Goal: Task Accomplishment & Management: Manage account settings

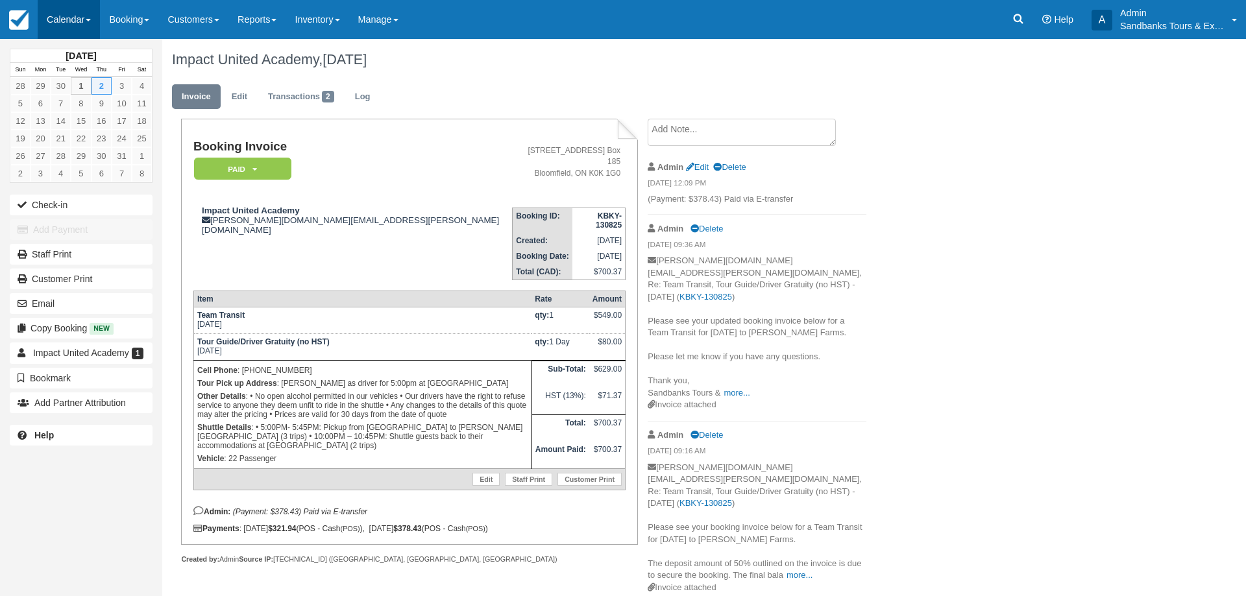
click at [80, 14] on link "Calendar" at bounding box center [69, 19] width 62 height 39
click at [73, 55] on link "Booking" at bounding box center [89, 55] width 103 height 27
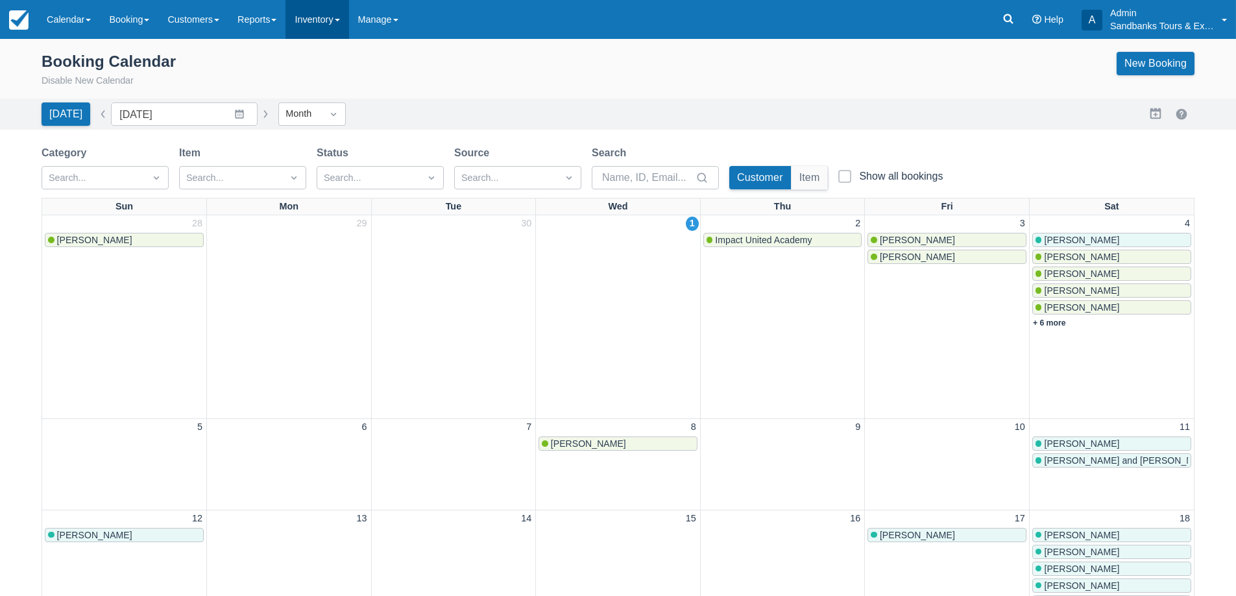
click at [333, 26] on link "Inventory" at bounding box center [317, 19] width 63 height 39
click at [334, 122] on link "Item Events" at bounding box center [337, 110] width 103 height 27
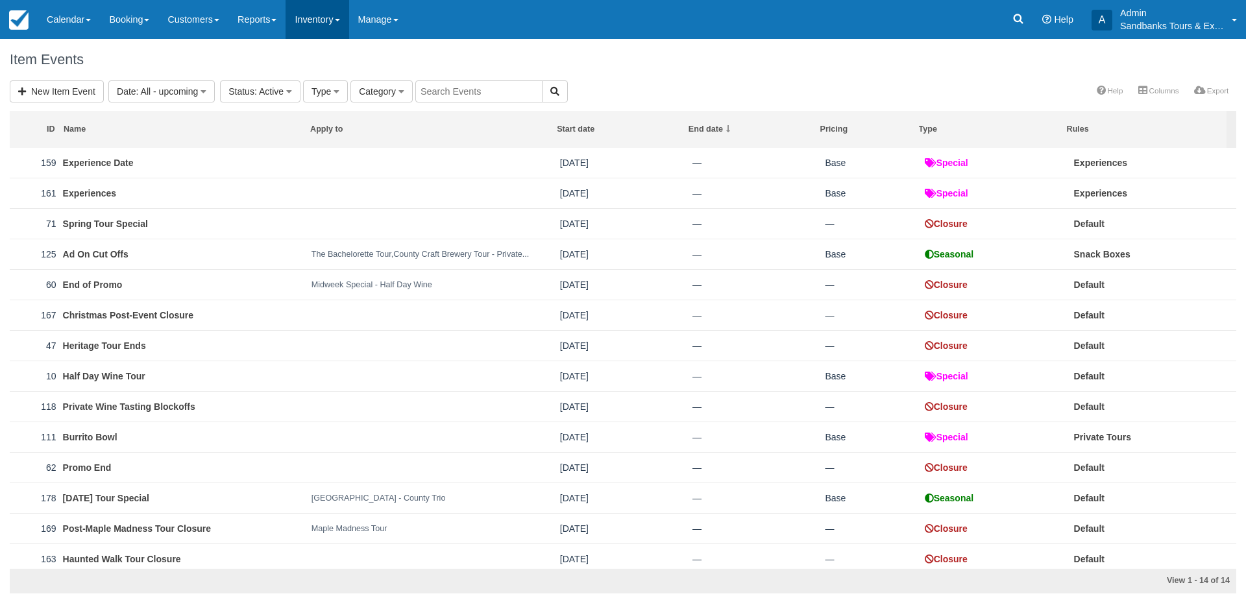
click at [325, 22] on link "Inventory" at bounding box center [317, 19] width 63 height 39
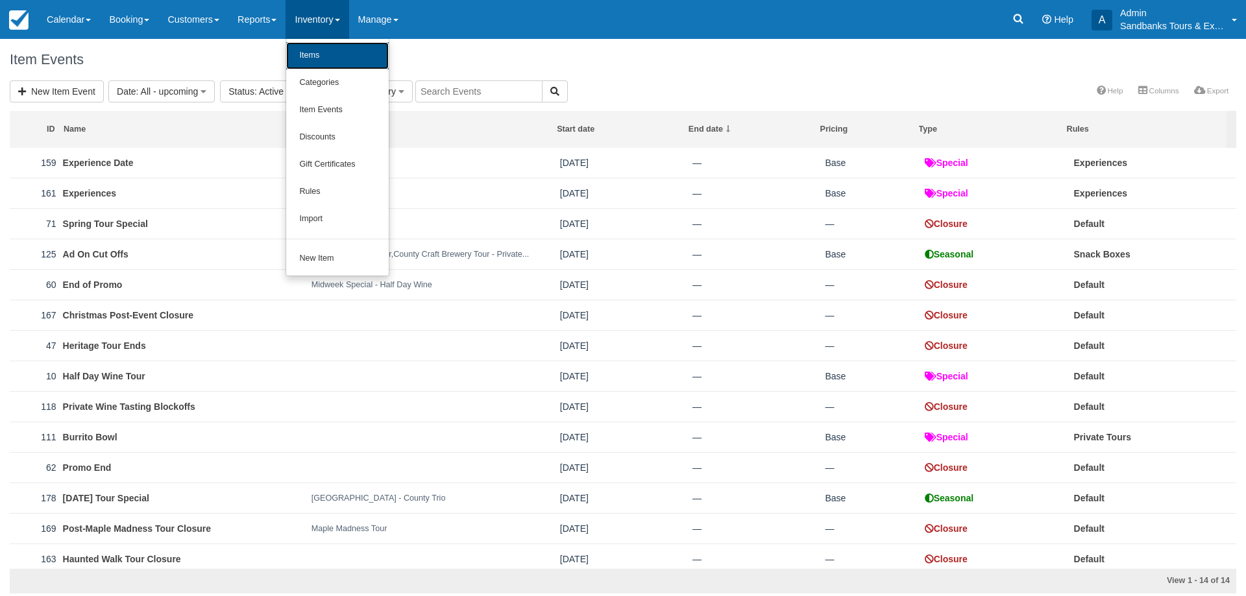
click at [337, 61] on link "Items" at bounding box center [337, 55] width 103 height 27
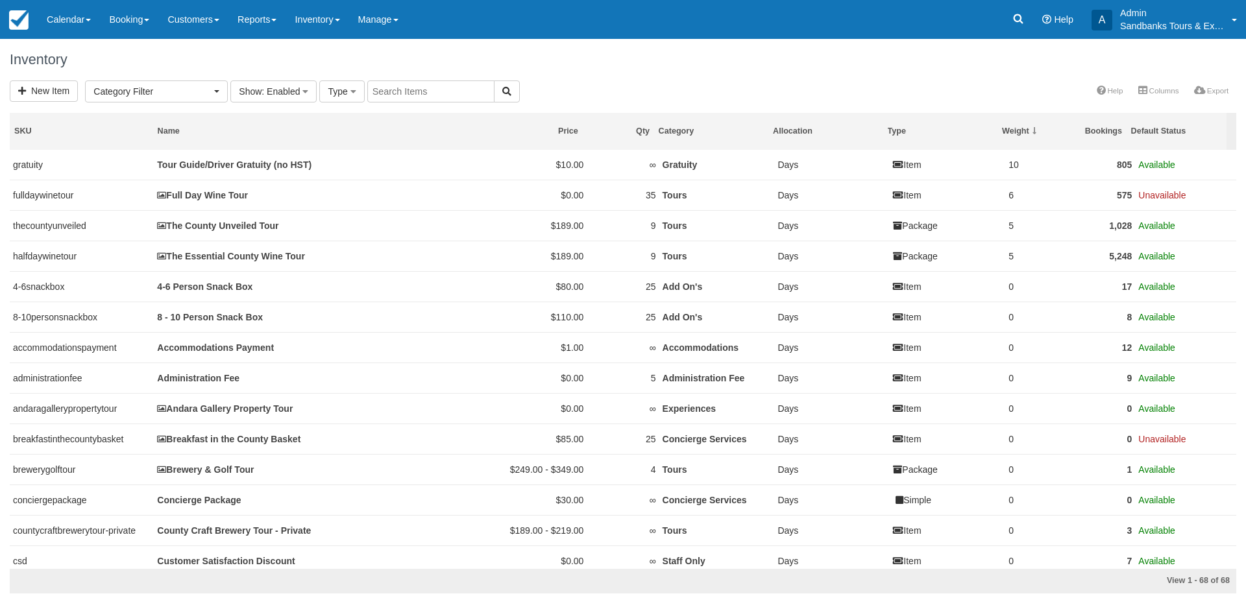
select select
click at [416, 101] on input "text" at bounding box center [430, 91] width 127 height 22
type input "sop"
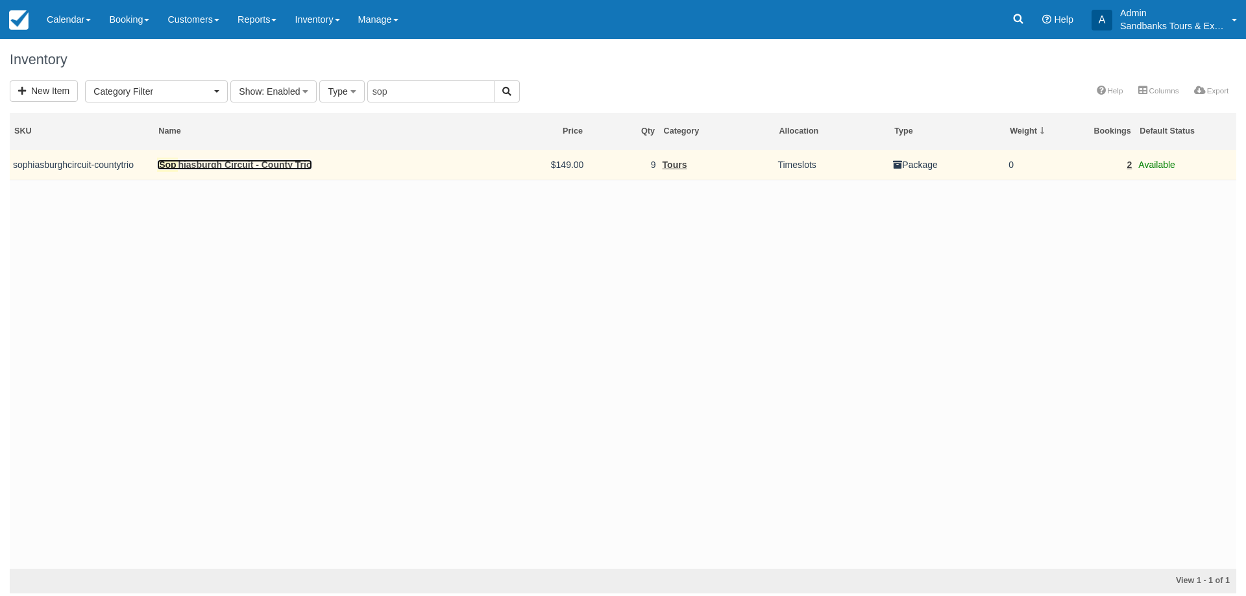
click at [304, 169] on link "Sop hiasburgh Circuit - County Trio" at bounding box center [234, 165] width 154 height 10
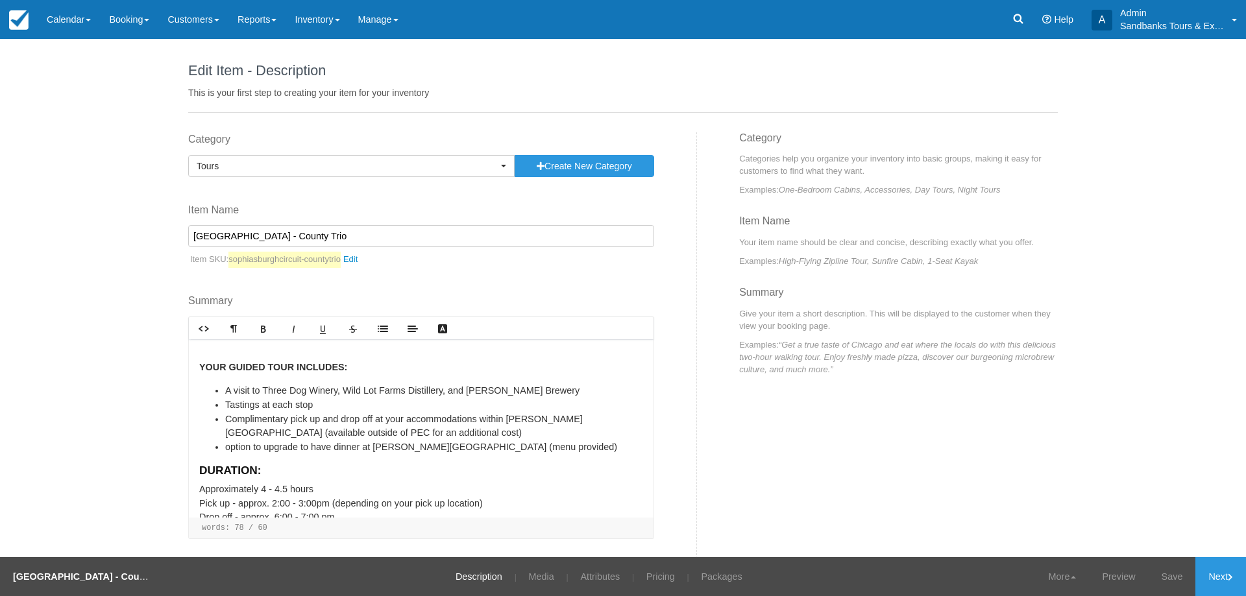
scroll to position [40, 0]
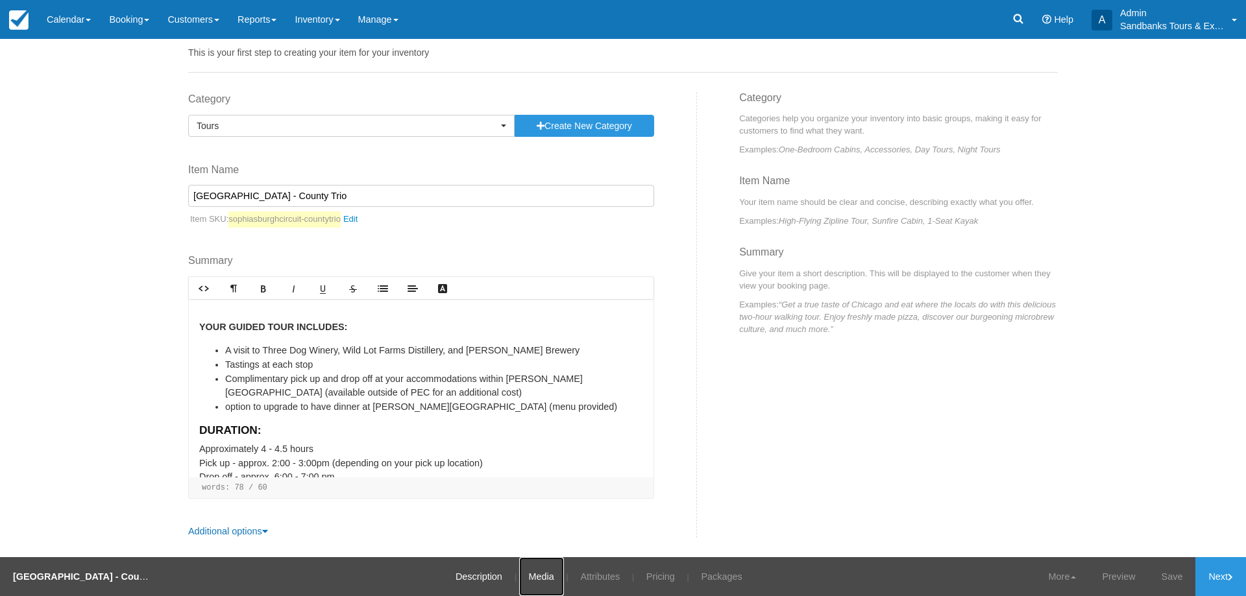
click at [548, 587] on link "Media" at bounding box center [541, 577] width 45 height 39
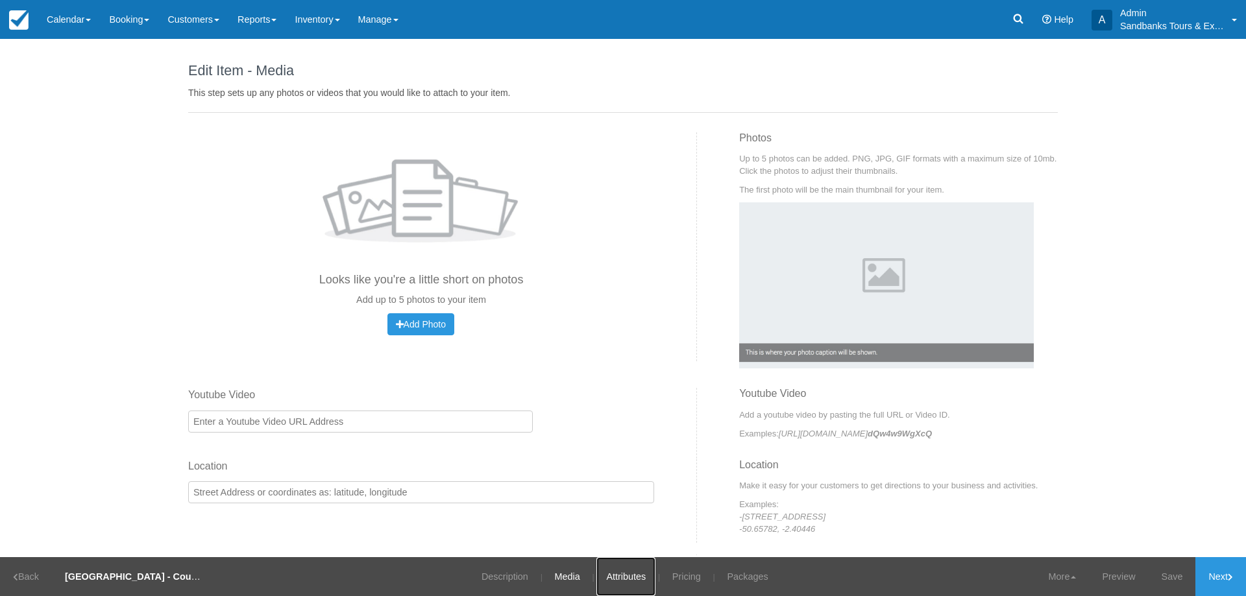
click at [627, 583] on link "Attributes" at bounding box center [625, 577] width 59 height 39
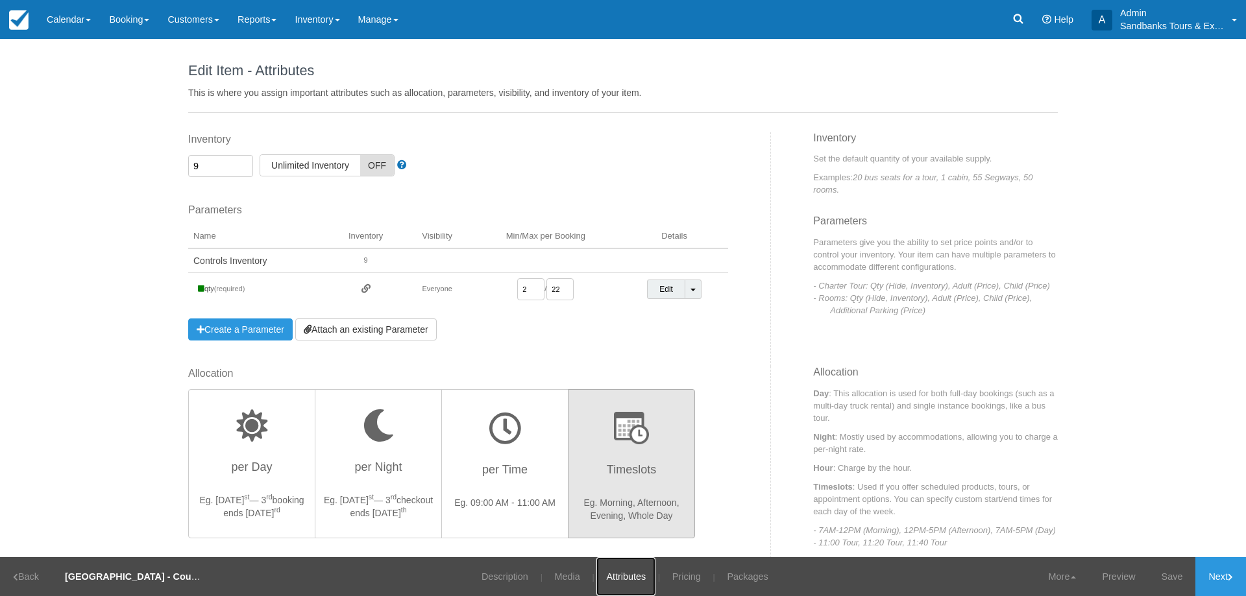
scroll to position [195, 0]
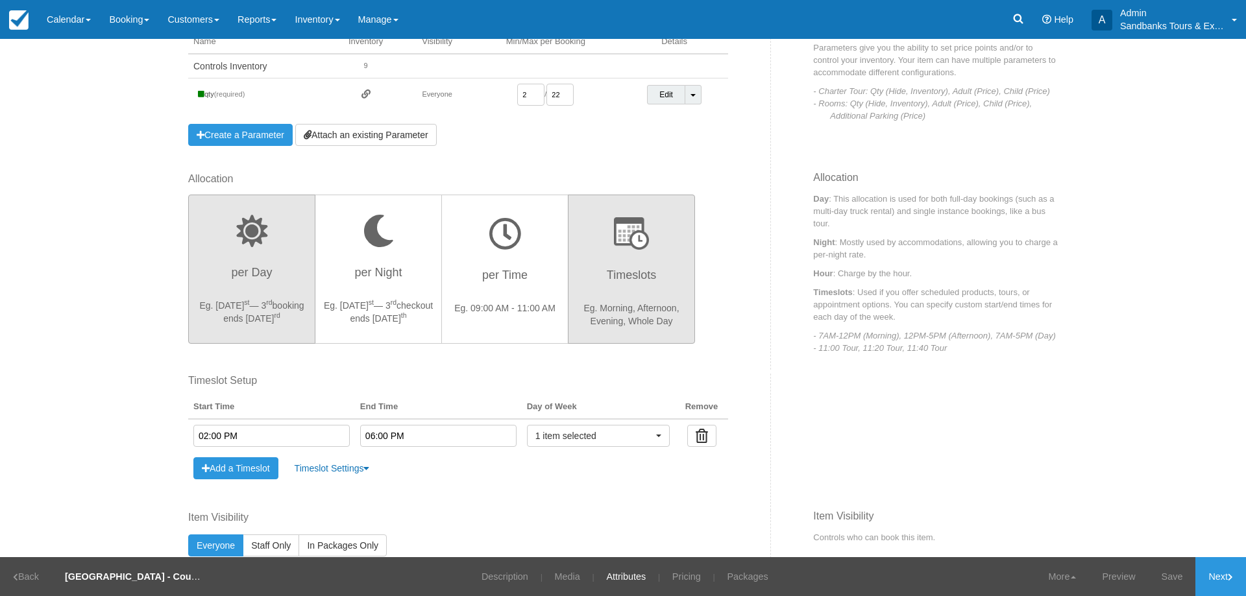
click at [245, 289] on h3 "per Day" at bounding box center [252, 276] width 110 height 32
radio input "true"
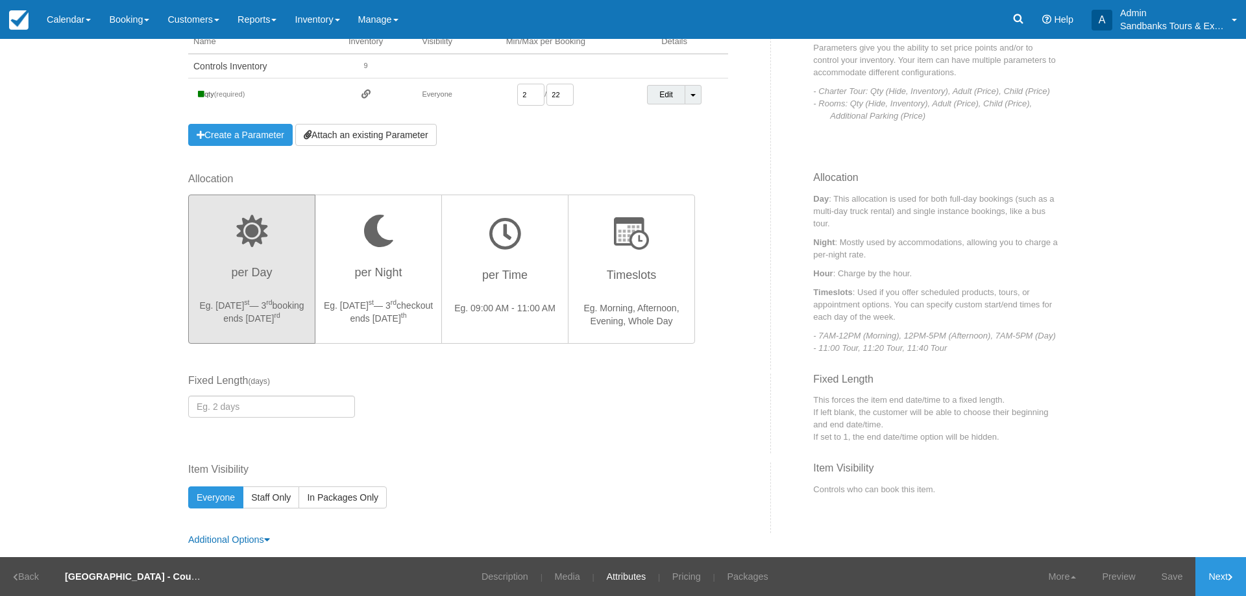
scroll to position [204, 0]
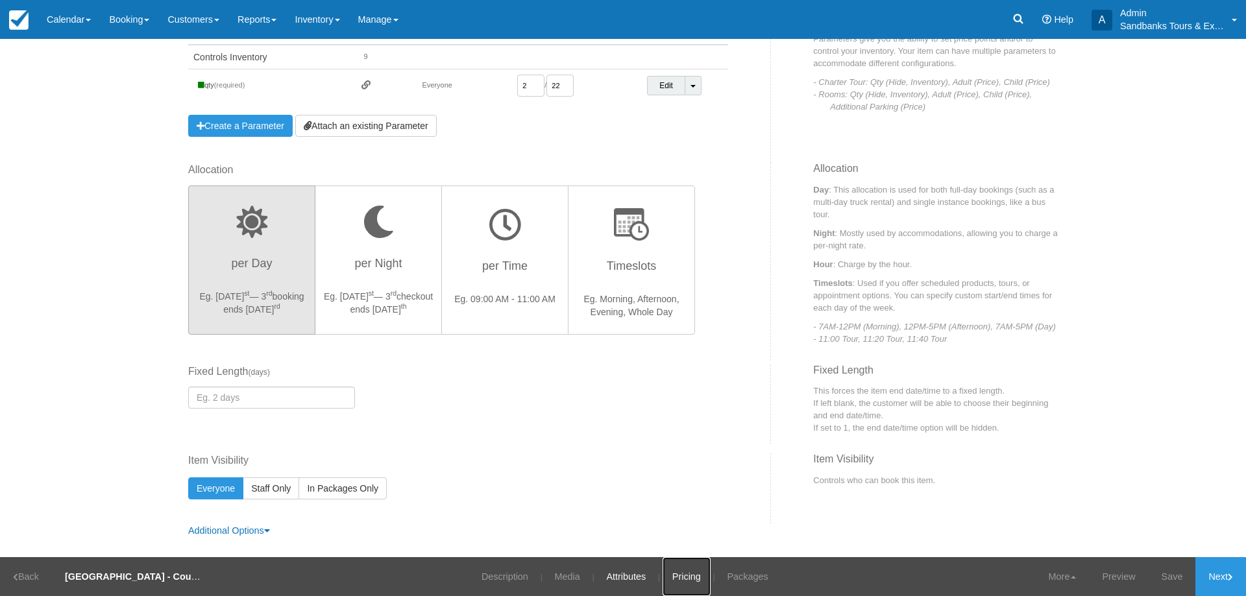
click at [687, 585] on link "Pricing" at bounding box center [687, 577] width 48 height 39
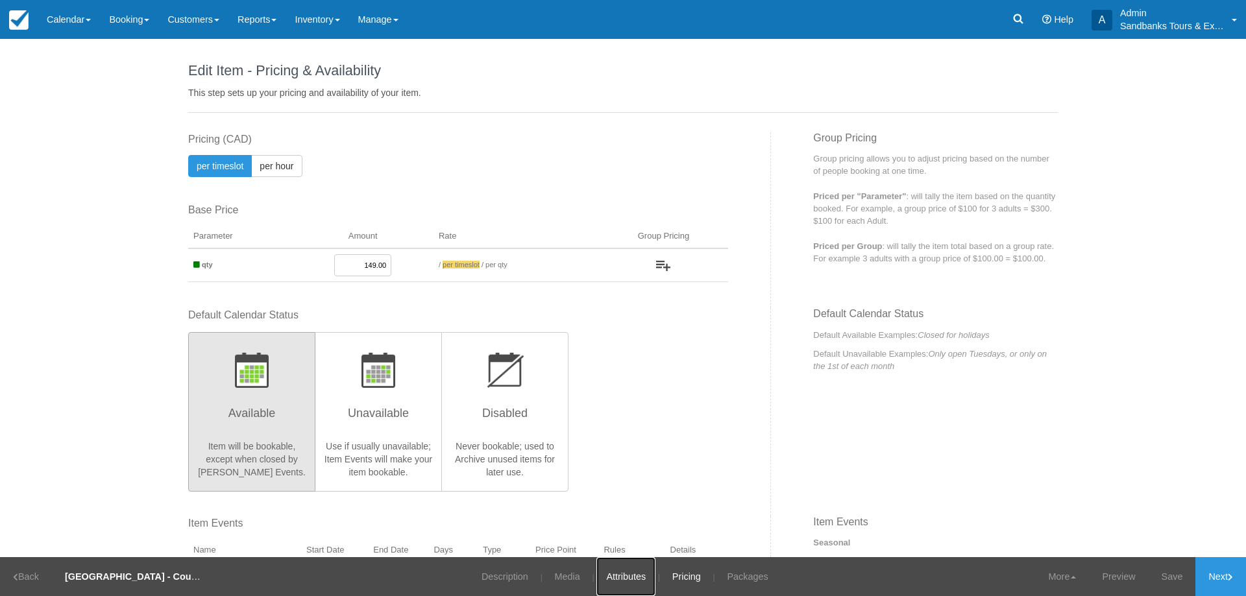
click at [632, 571] on link "Attributes" at bounding box center [625, 577] width 59 height 39
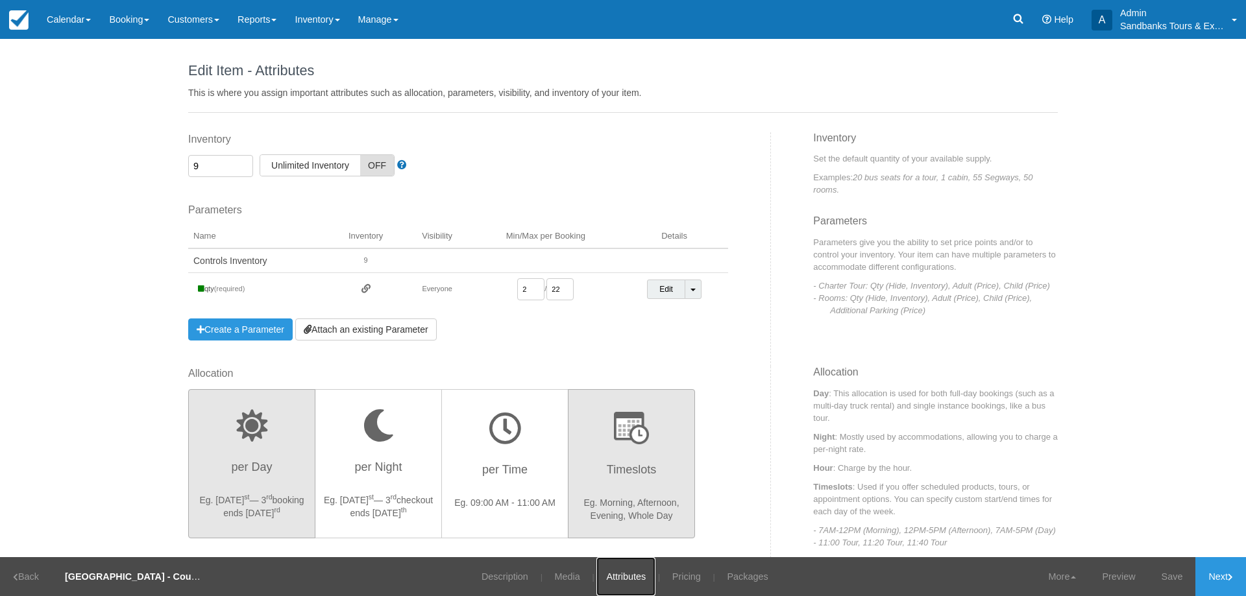
scroll to position [195, 0]
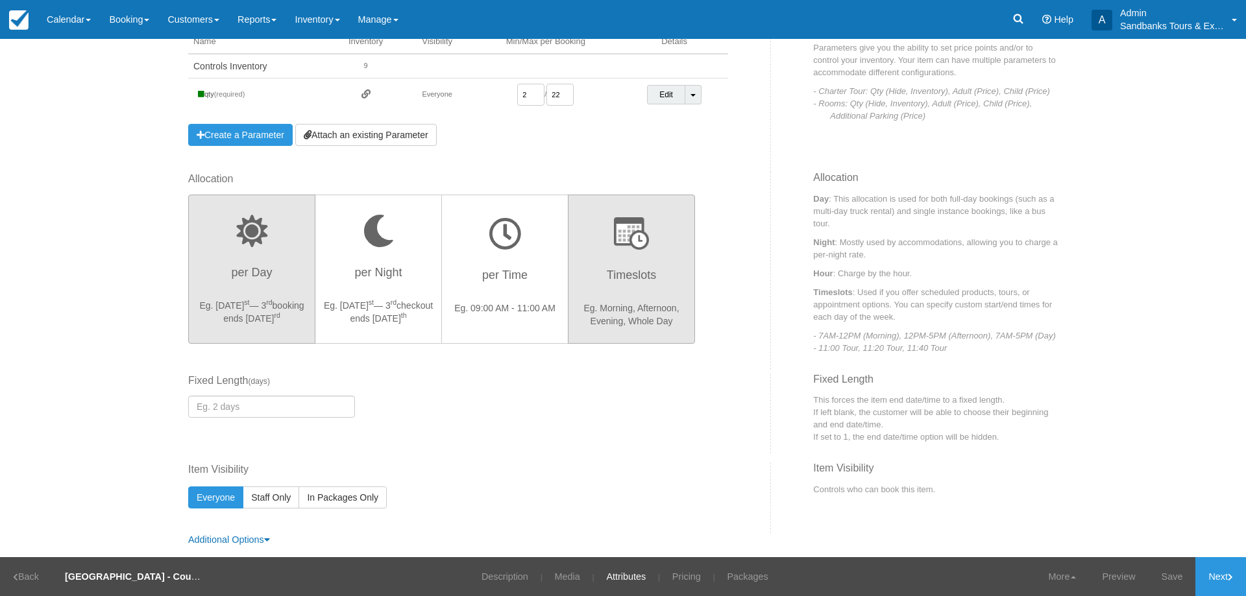
click at [621, 270] on h3 "Timeslots" at bounding box center [631, 279] width 110 height 32
radio input "true"
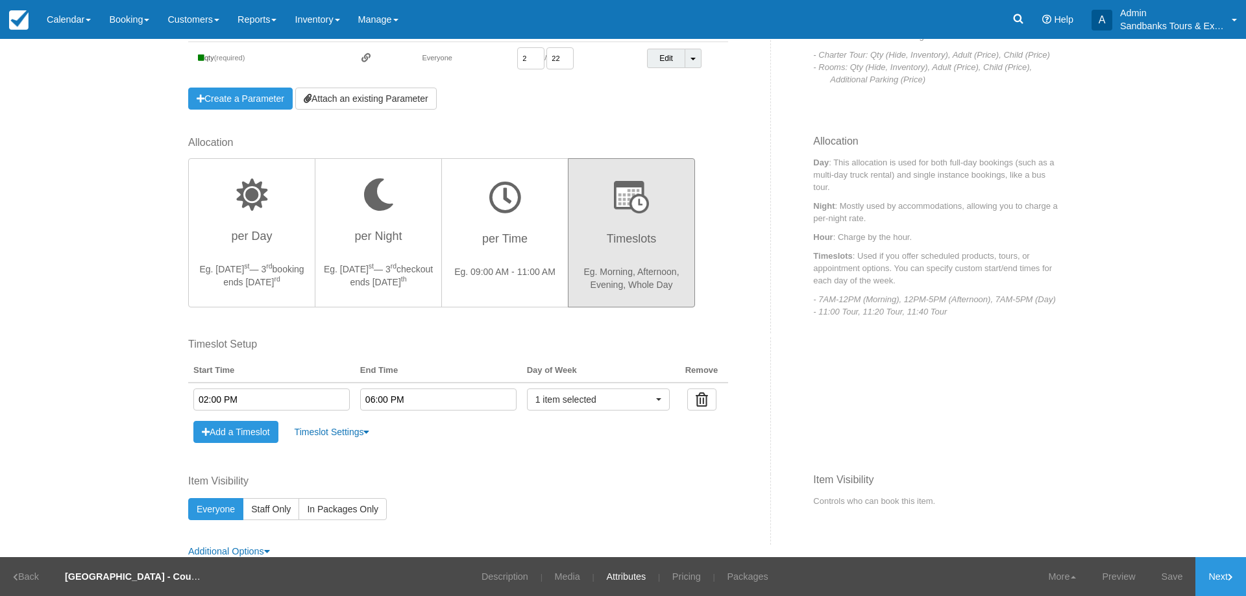
scroll to position [251, 0]
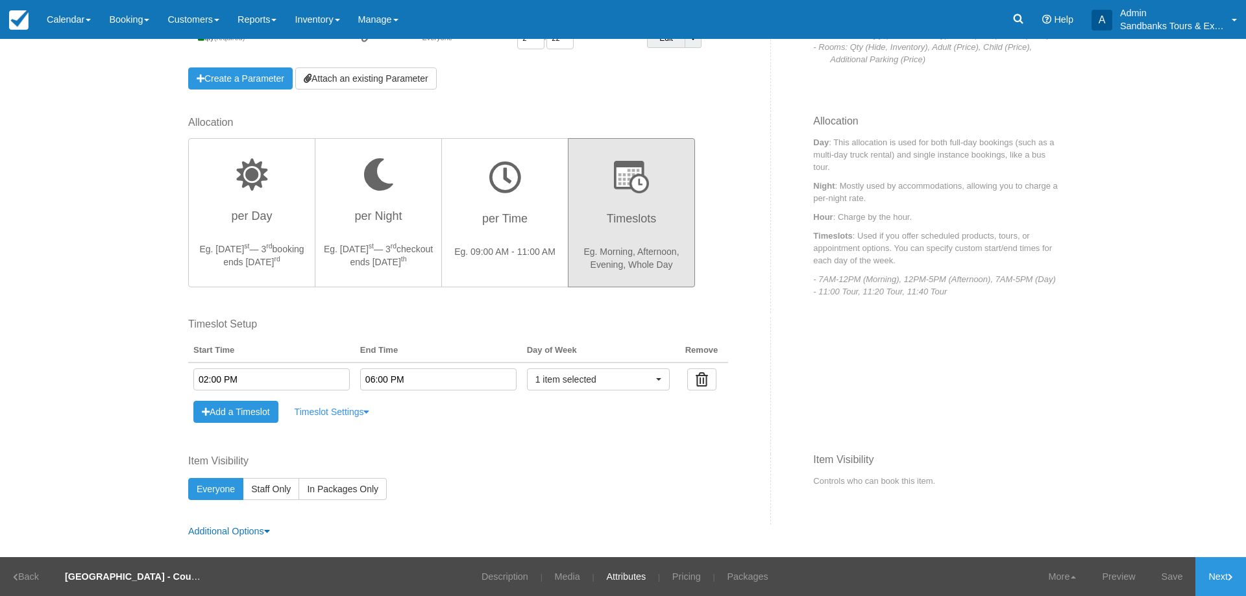
click at [332, 415] on link "Timeslot Settings" at bounding box center [332, 412] width 92 height 22
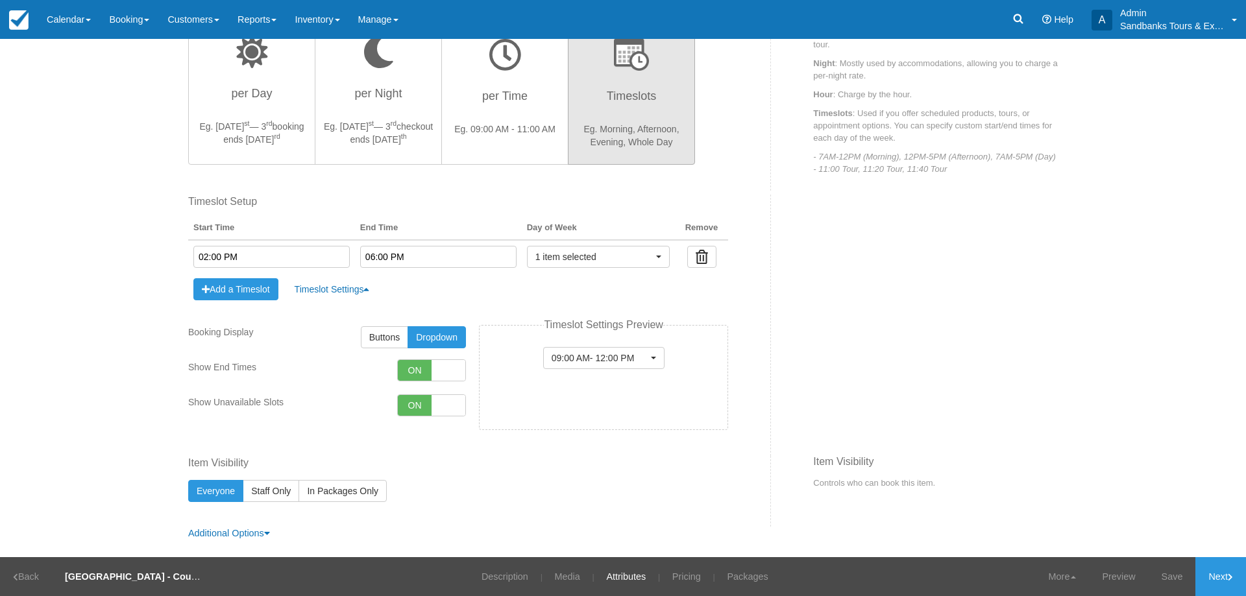
scroll to position [376, 0]
click at [356, 288] on link "Timeslot Settings" at bounding box center [332, 287] width 92 height 22
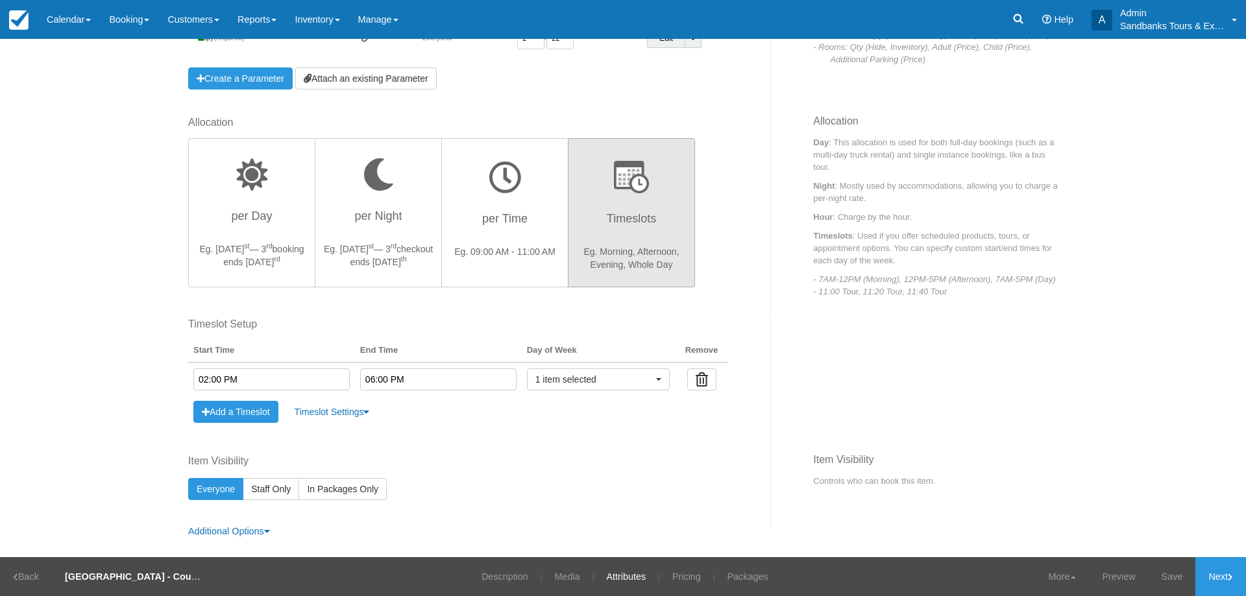
scroll to position [251, 0]
click at [606, 373] on button "1 item selected" at bounding box center [598, 380] width 143 height 22
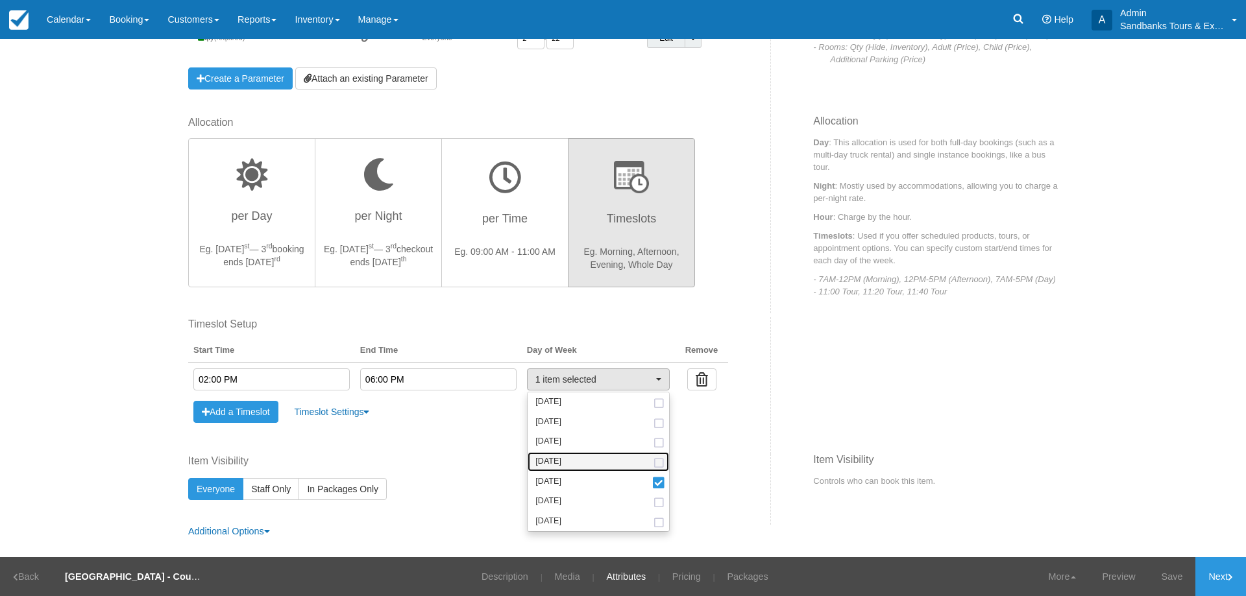
click at [654, 462] on span at bounding box center [659, 464] width 14 height 8
select select "thu"
click at [202, 380] on input "02:00 PM" at bounding box center [271, 380] width 156 height 22
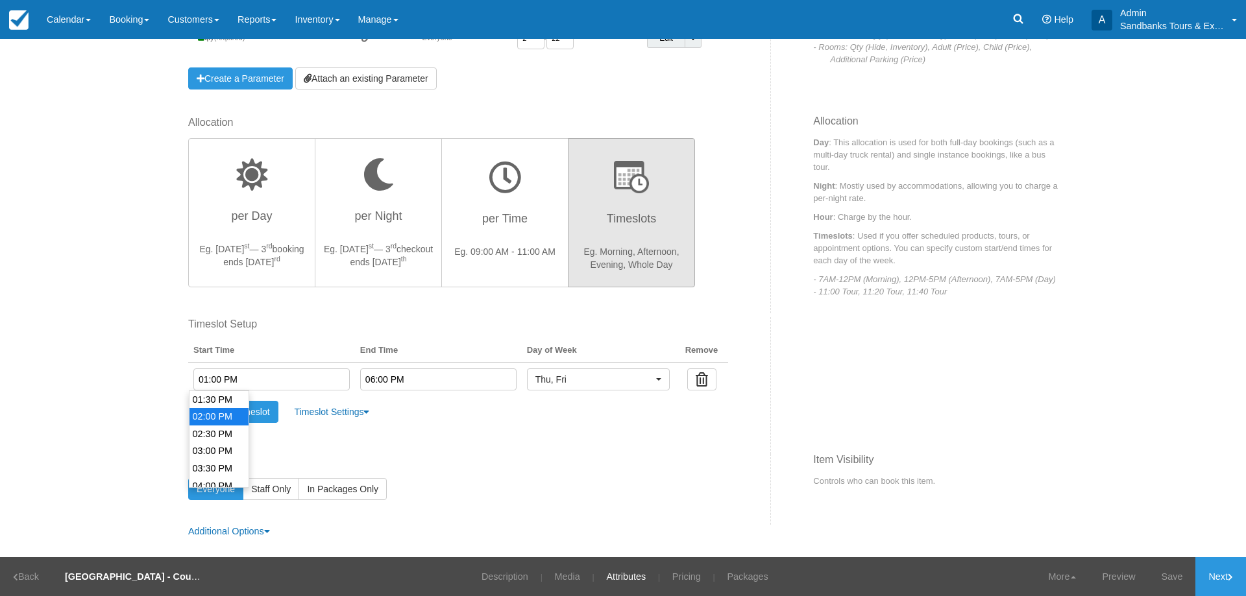
scroll to position [397, 0]
type input "01:00 PM"
click at [555, 455] on label "Item Visibility" at bounding box center [458, 461] width 540 height 15
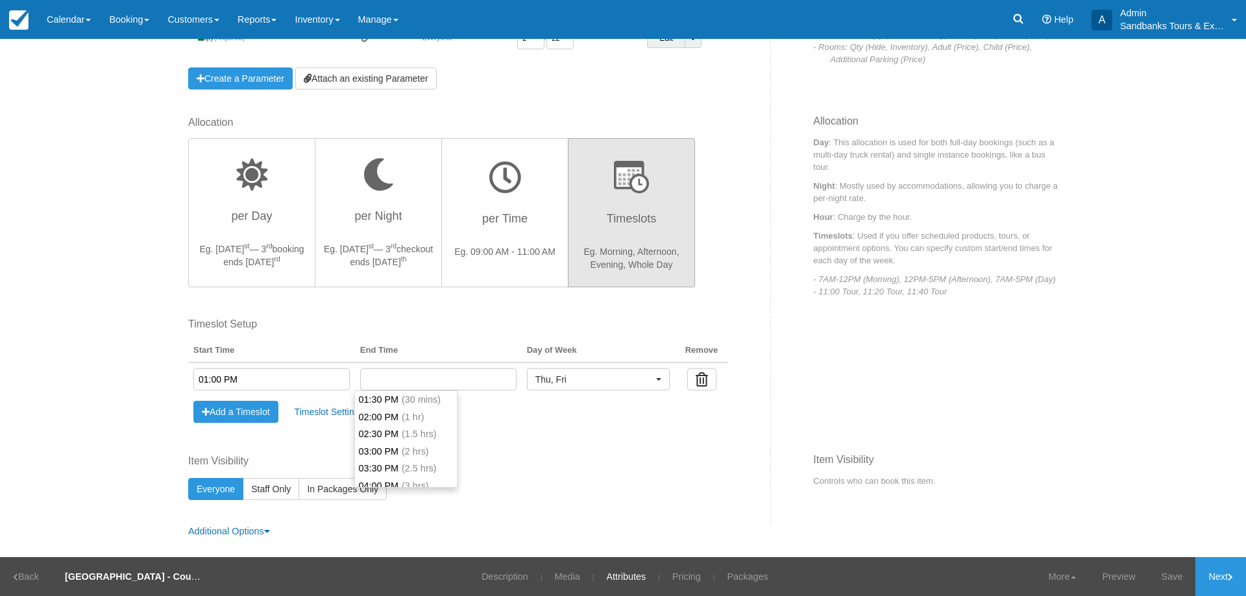
click at [426, 385] on input "text" at bounding box center [438, 380] width 156 height 22
type input "06:00 PM"
click at [398, 414] on li "06:00 PM (5 hrs)" at bounding box center [405, 417] width 101 height 18
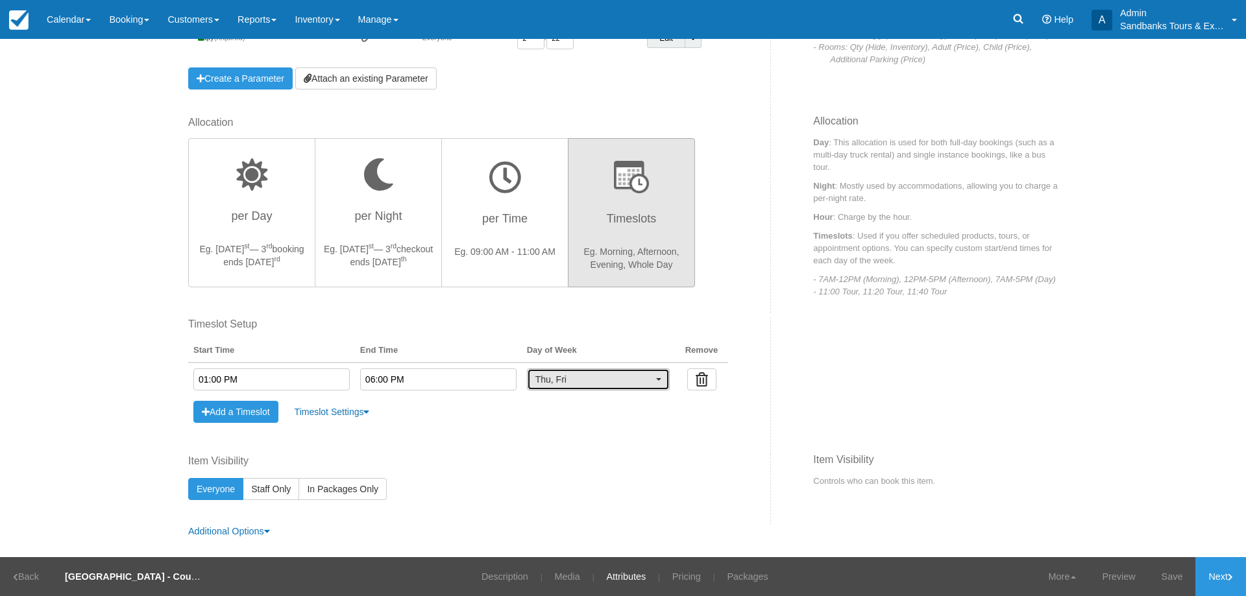
click at [606, 378] on span "Thu, Fri" at bounding box center [593, 379] width 117 height 13
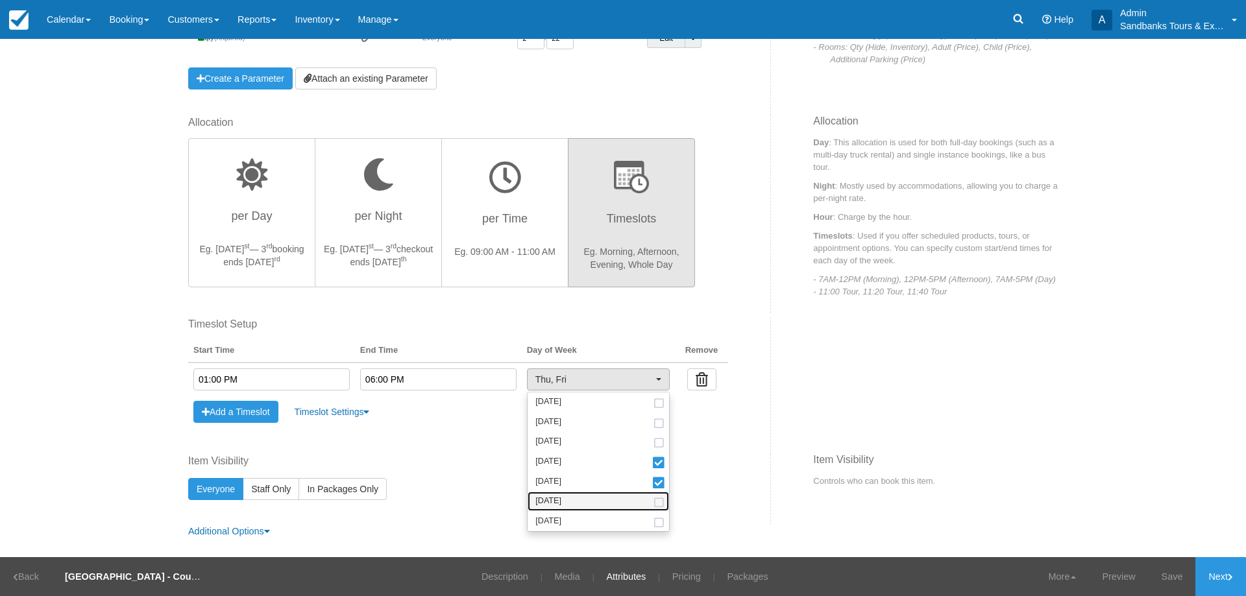
click at [574, 494] on link "[DATE]" at bounding box center [598, 502] width 141 height 20
click at [628, 521] on link "[DATE]" at bounding box center [598, 521] width 141 height 20
click at [724, 438] on div "Fixed Start Time Default Length ( hours ) Fixed Length ( hours ) Timeslot Setup…" at bounding box center [474, 385] width 593 height 137
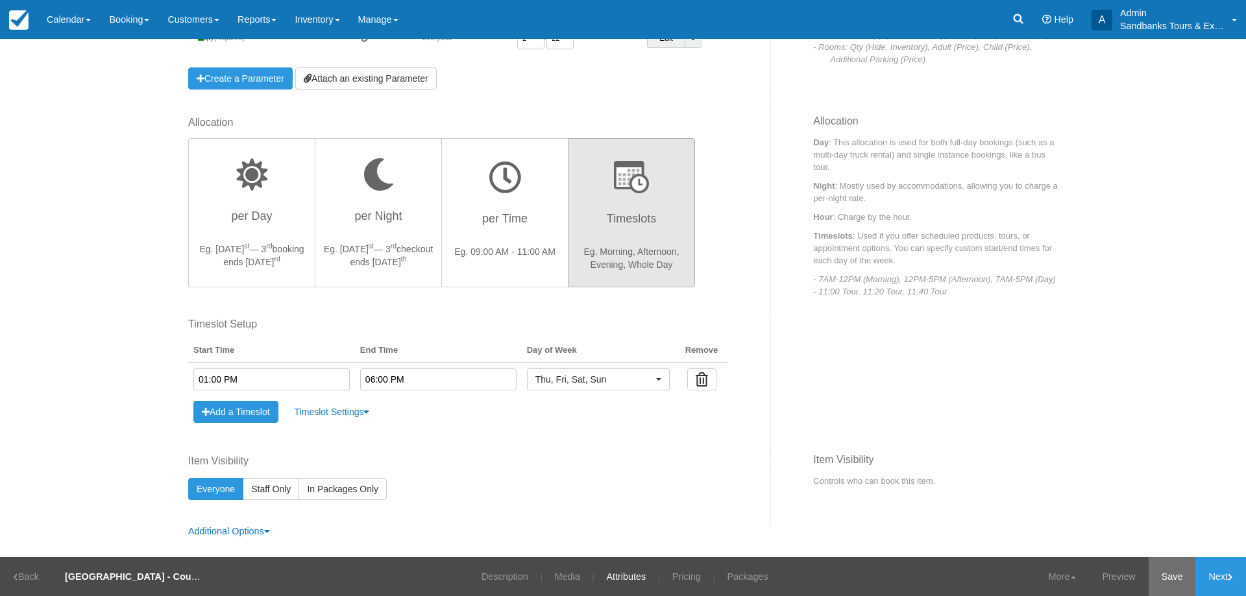
click at [1164, 576] on link "Save" at bounding box center [1172, 577] width 47 height 39
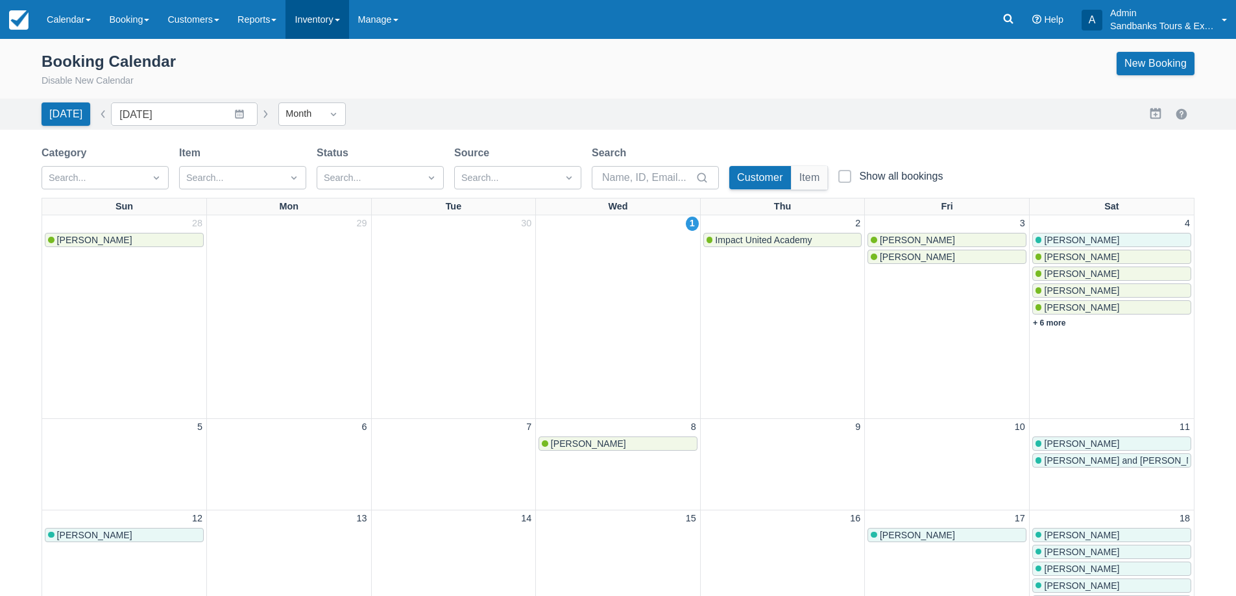
click at [338, 23] on link "Inventory" at bounding box center [317, 19] width 63 height 39
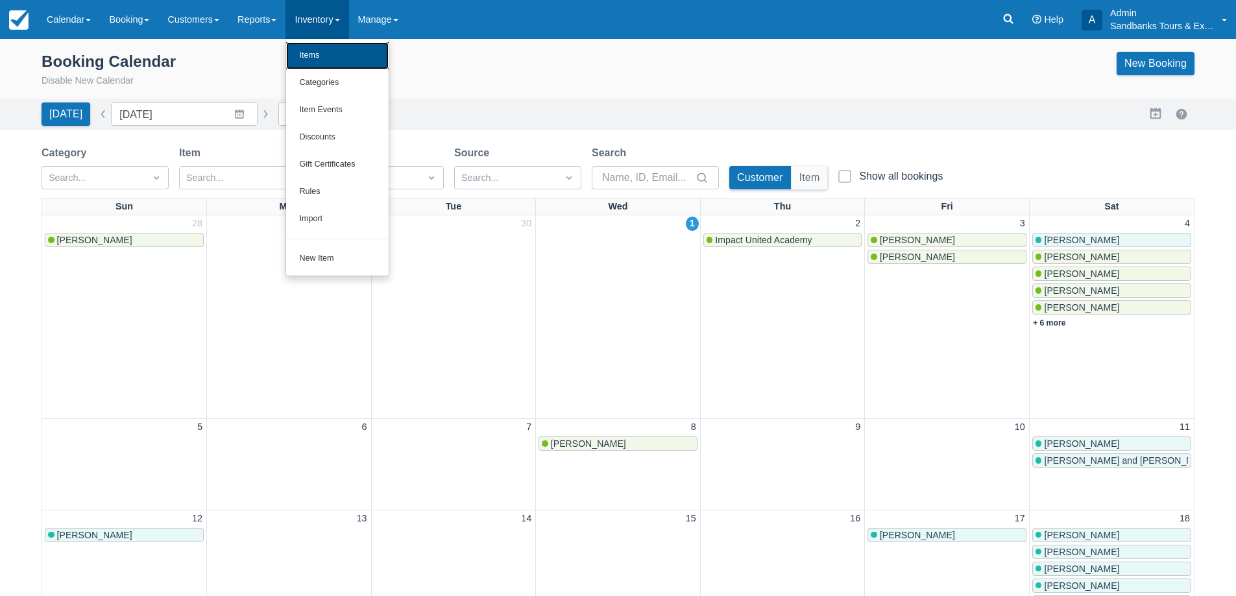
drag, startPoint x: 332, startPoint y: 49, endPoint x: 374, endPoint y: 50, distance: 42.2
click at [332, 50] on link "Items" at bounding box center [337, 55] width 103 height 27
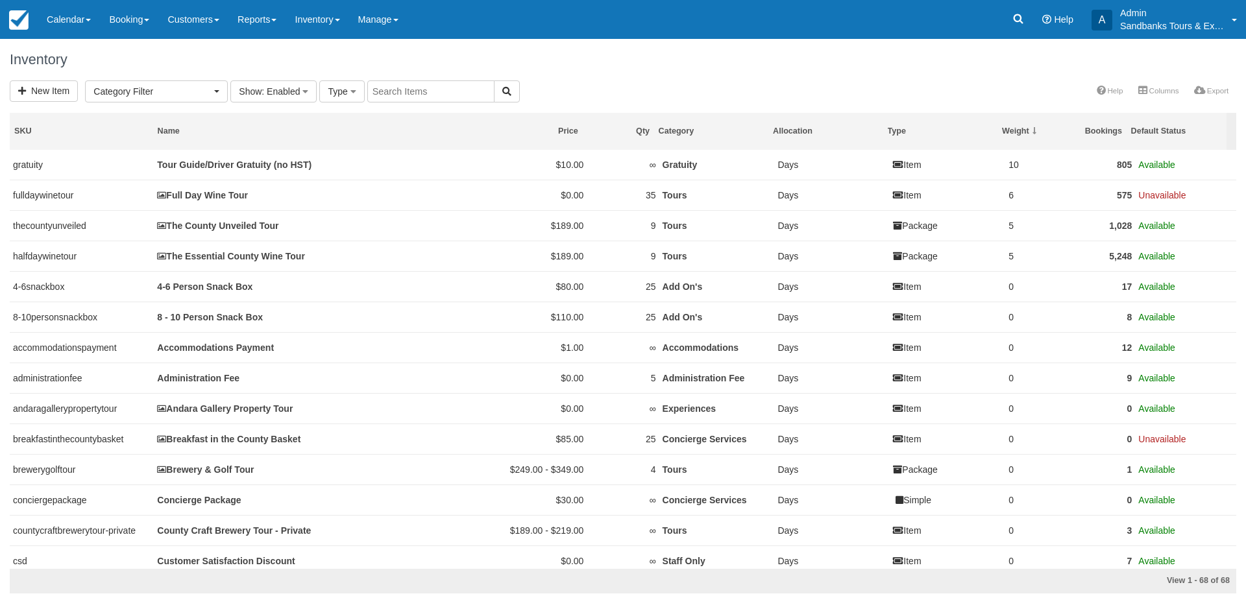
select select
click at [399, 93] on input "text" at bounding box center [430, 91] width 127 height 22
type input "sop"
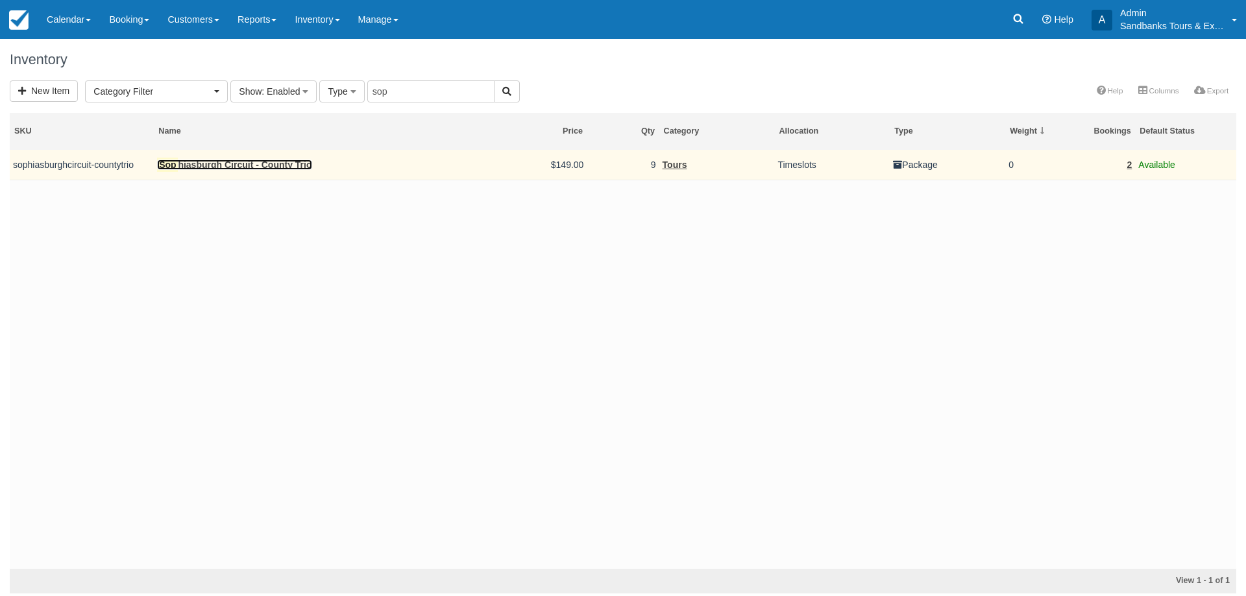
click at [211, 160] on link "Sop hiasburgh Circuit - County Trio" at bounding box center [234, 165] width 154 height 10
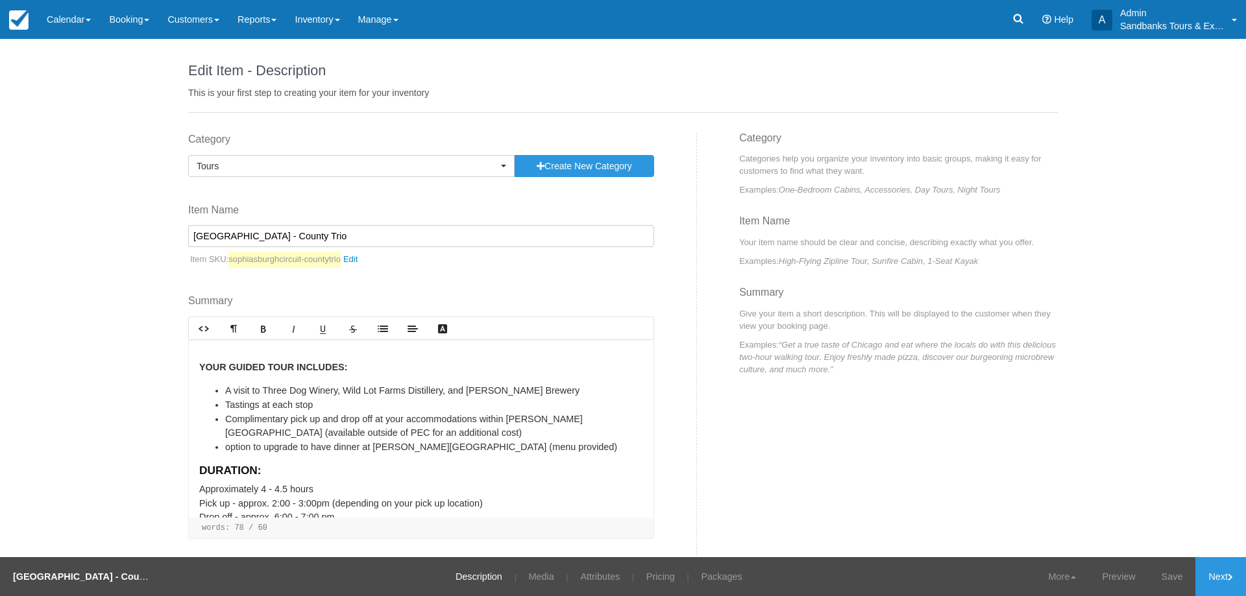
scroll to position [40, 0]
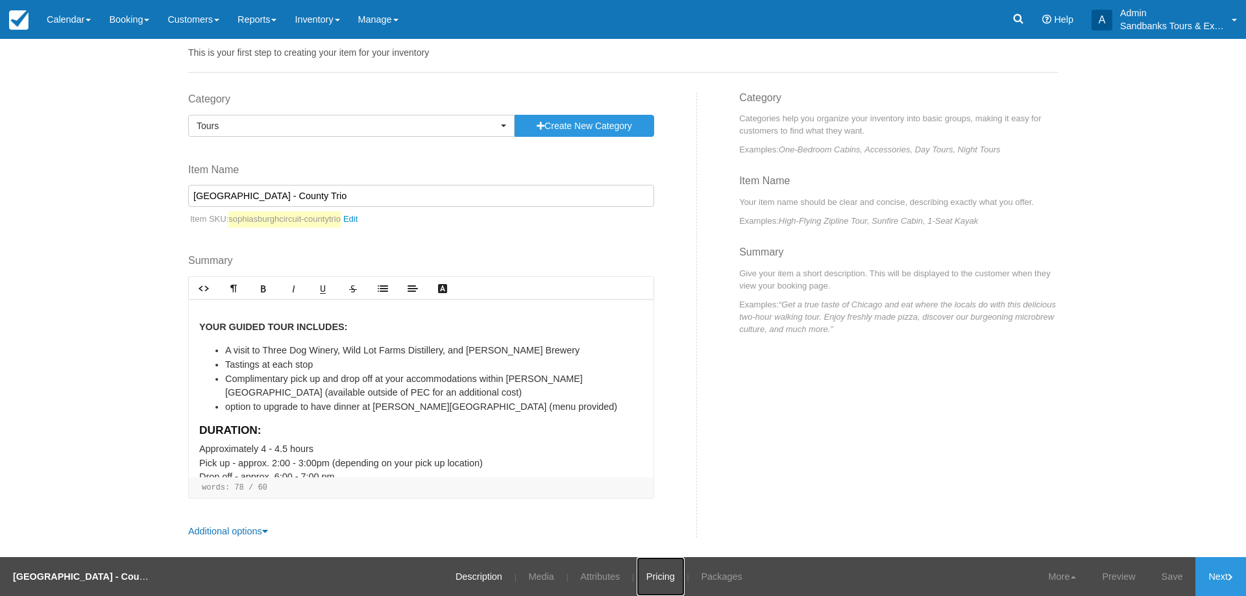
click at [652, 582] on link "Pricing" at bounding box center [661, 577] width 48 height 39
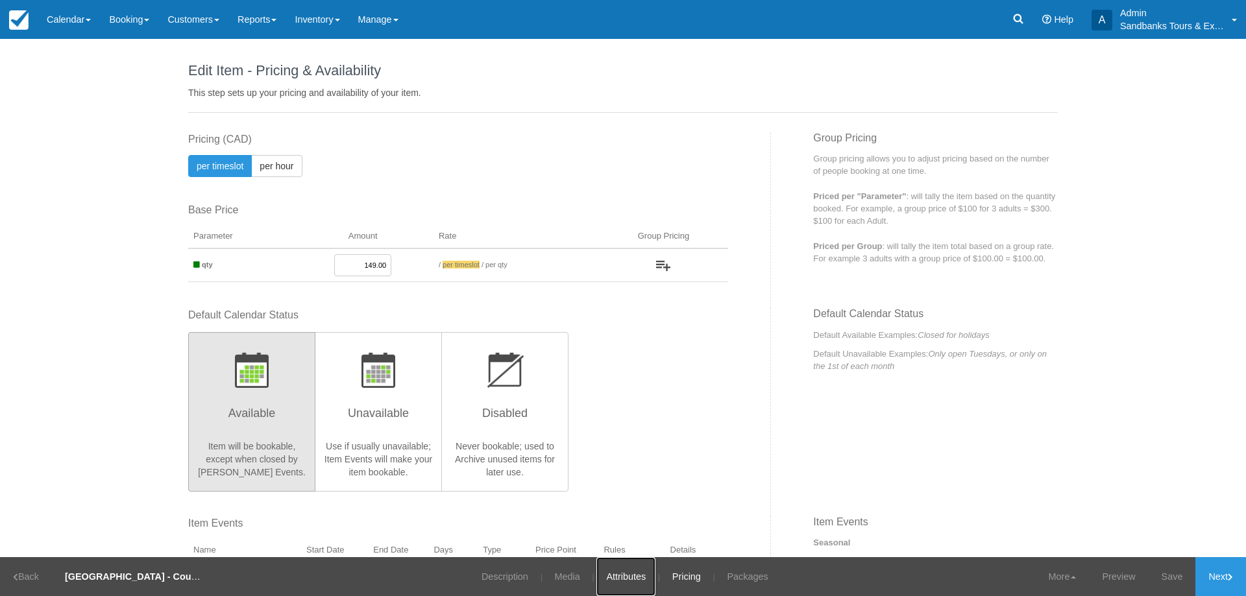
click at [622, 582] on link "Attributes" at bounding box center [625, 577] width 59 height 39
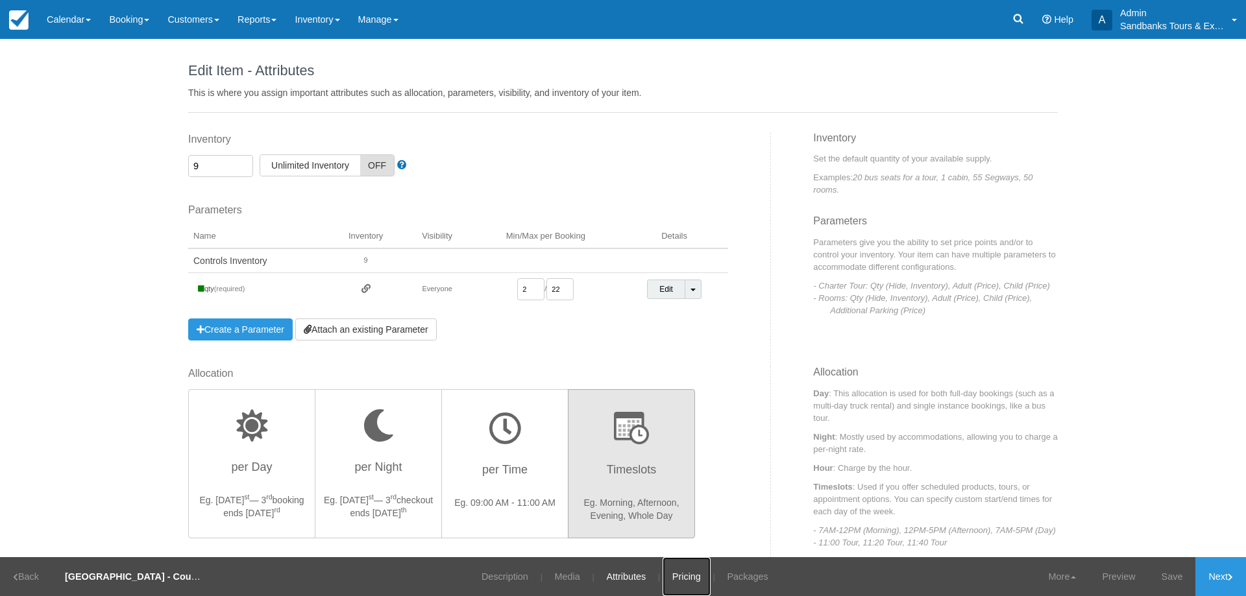
click at [674, 576] on link "Pricing" at bounding box center [687, 577] width 48 height 39
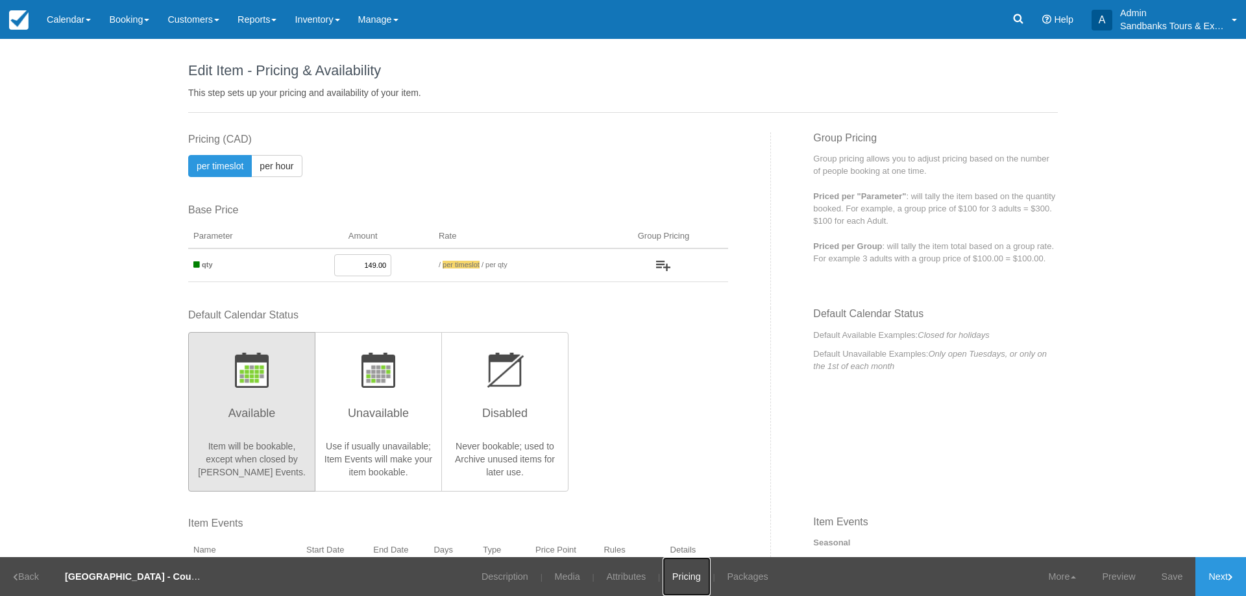
scroll to position [195, 0]
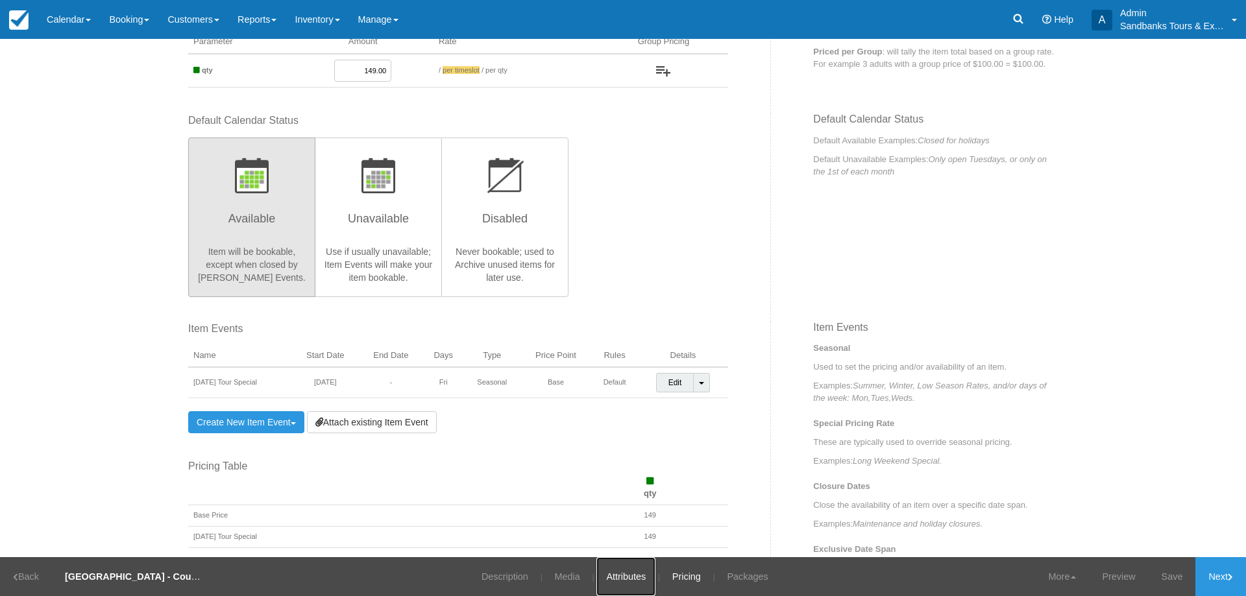
click at [615, 585] on link "Attributes" at bounding box center [625, 577] width 59 height 39
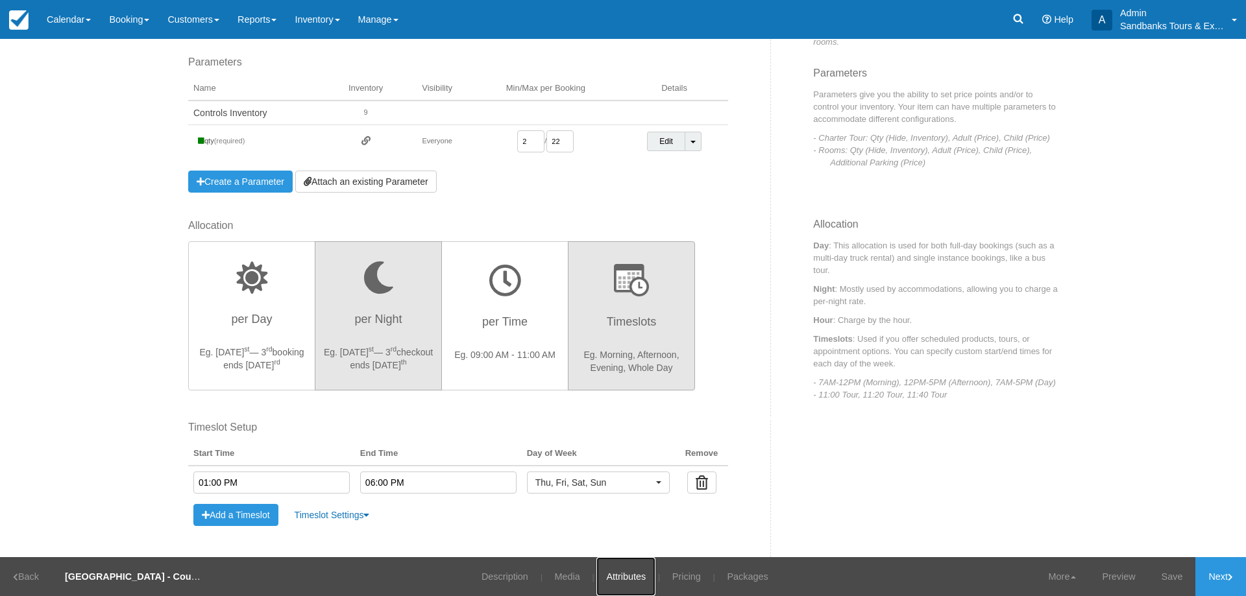
scroll to position [251, 0]
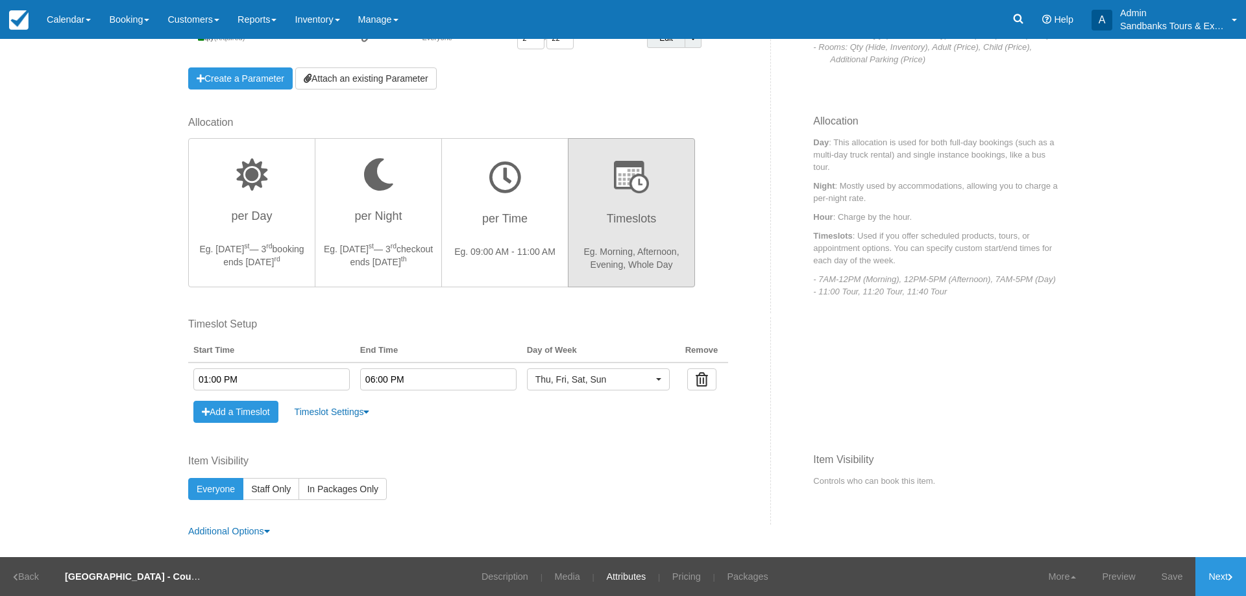
click at [202, 377] on input "01:00 PM" at bounding box center [271, 380] width 156 height 22
type input "02:00 PM"
click at [217, 450] on li "02:00 PM" at bounding box center [220, 452] width 60 height 18
click at [443, 376] on input "text" at bounding box center [438, 380] width 156 height 22
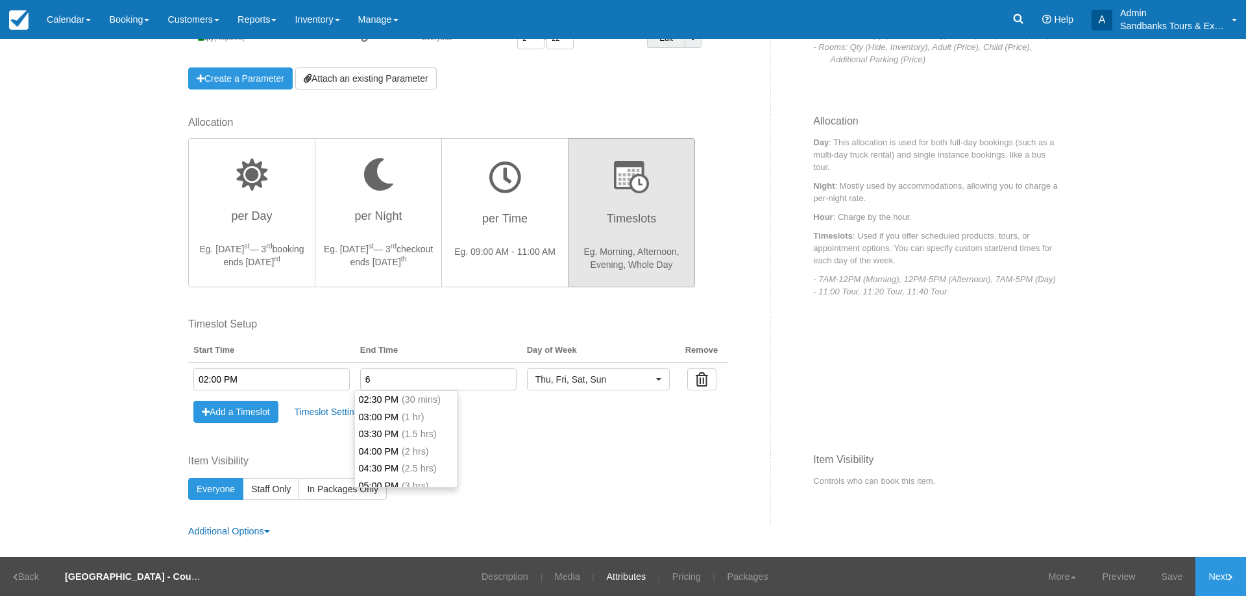
scroll to position [103, 0]
type input "06:00 PM"
click at [397, 413] on li "06:00 PM (4 hrs)" at bounding box center [405, 418] width 101 height 18
click at [1179, 569] on link "Save" at bounding box center [1172, 577] width 47 height 39
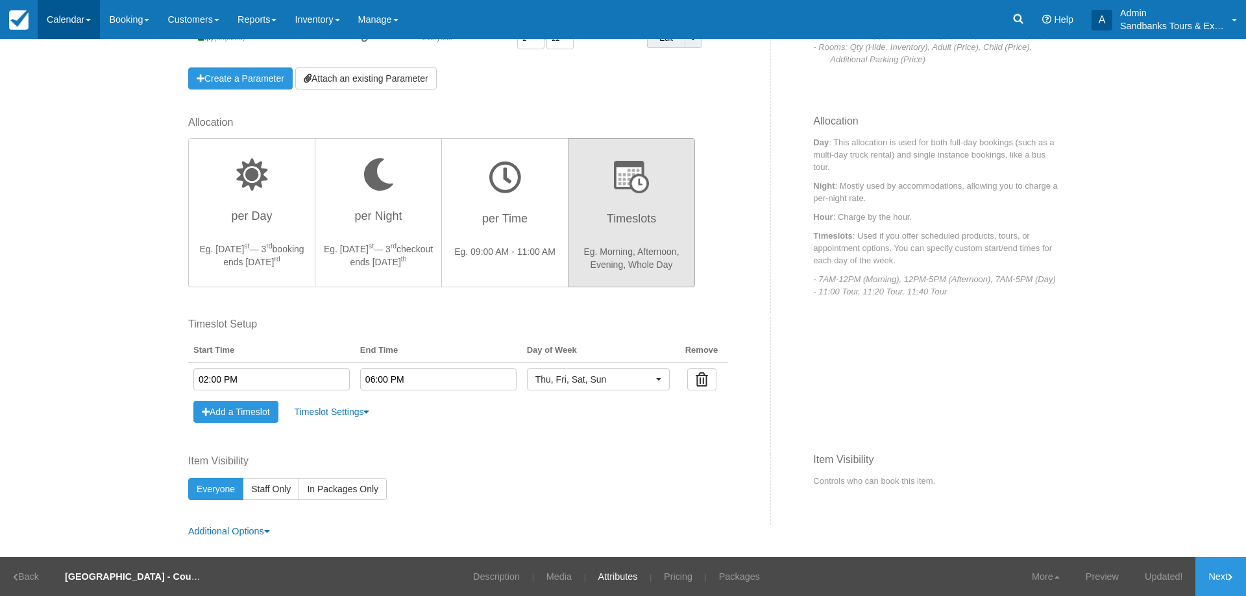
click at [68, 21] on link "Calendar" at bounding box center [69, 19] width 62 height 39
click at [84, 59] on link "Booking" at bounding box center [89, 55] width 103 height 27
